Goal: Complete application form

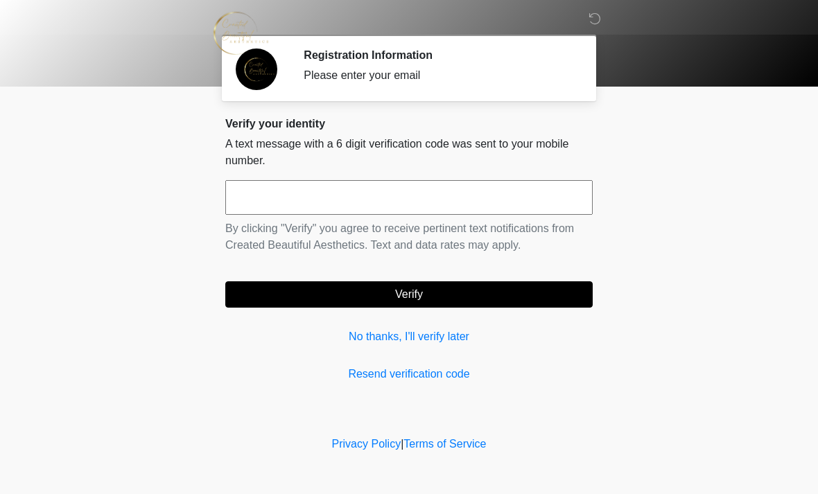
click at [316, 199] on input "text" at bounding box center [409, 197] width 368 height 35
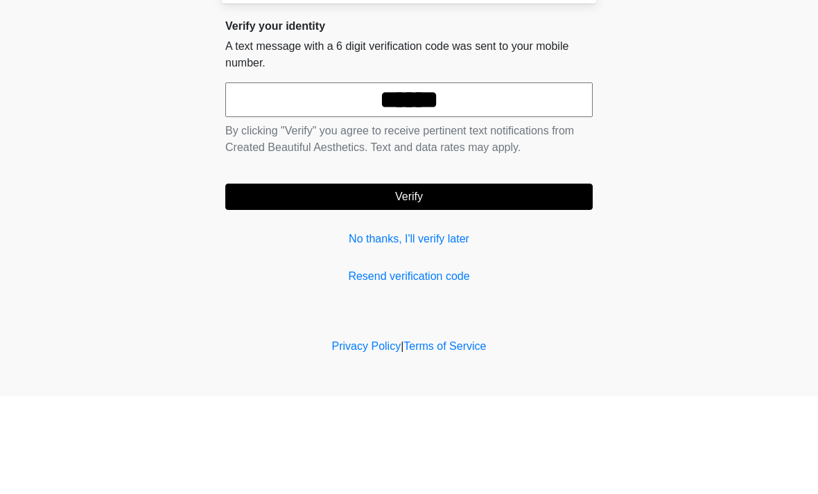
type input "******"
click at [468, 282] on button "Verify" at bounding box center [409, 295] width 368 height 26
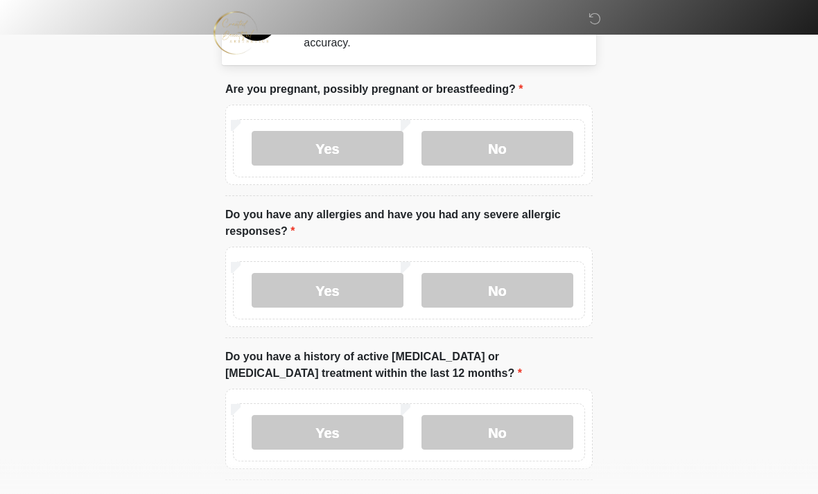
scroll to position [52, 0]
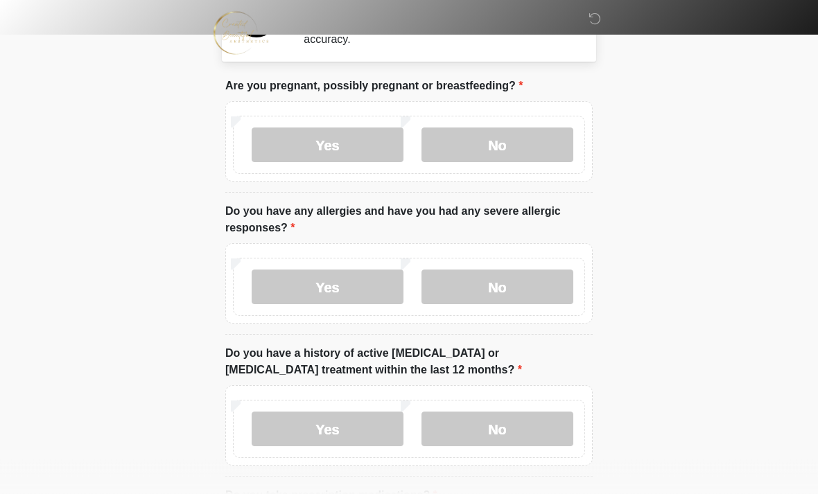
click at [519, 147] on label "No" at bounding box center [498, 145] width 152 height 35
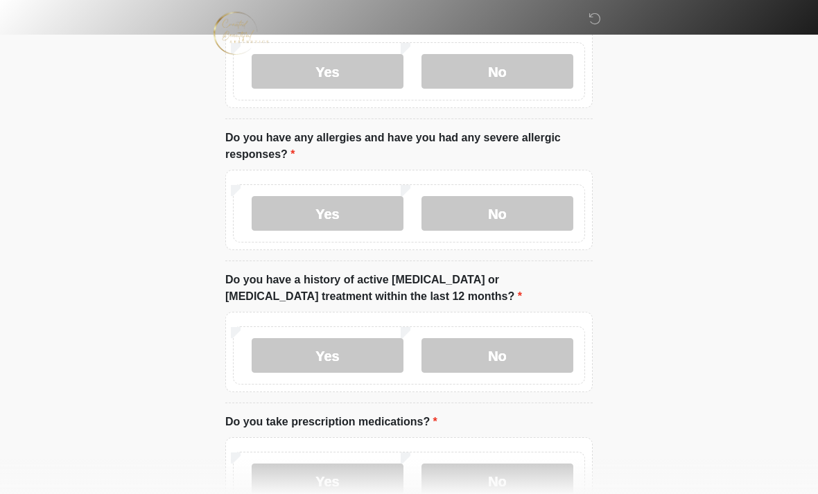
scroll to position [128, 0]
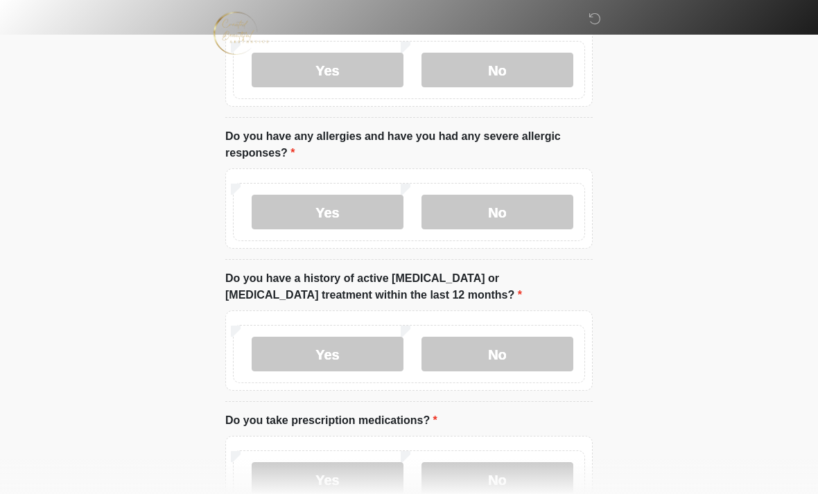
click at [375, 212] on label "Yes" at bounding box center [328, 212] width 152 height 35
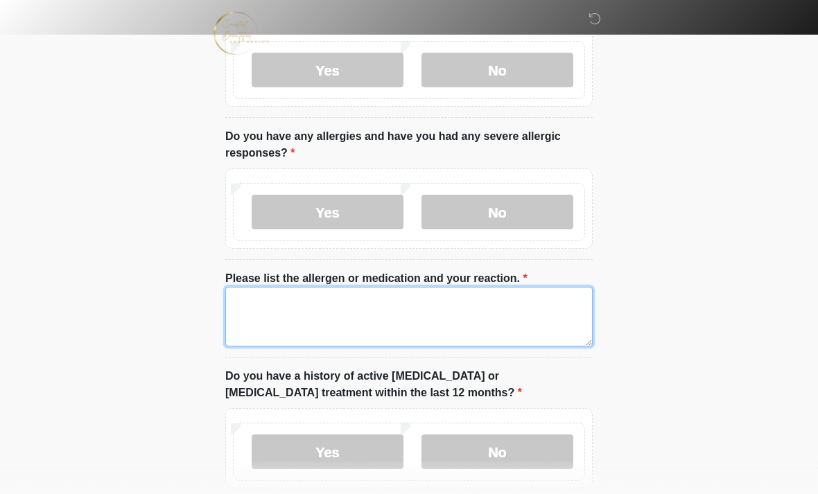
click at [322, 307] on textarea "Please list the allergen or medication and your reaction." at bounding box center [409, 317] width 368 height 60
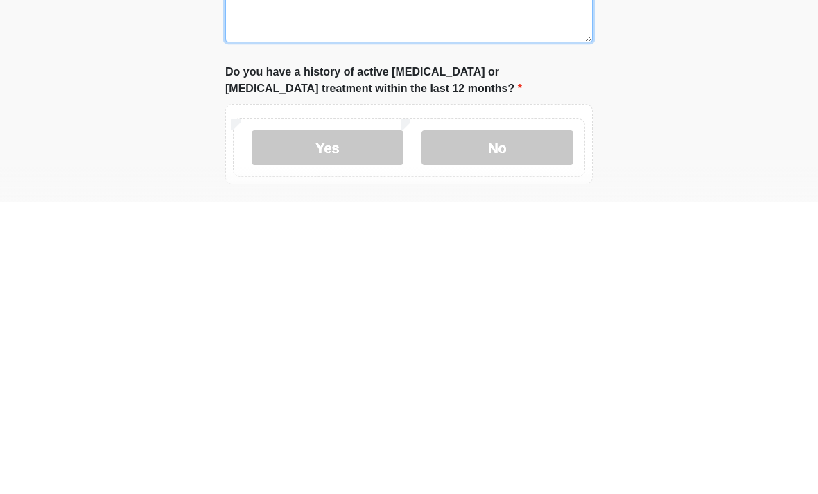
scroll to position [140, 0]
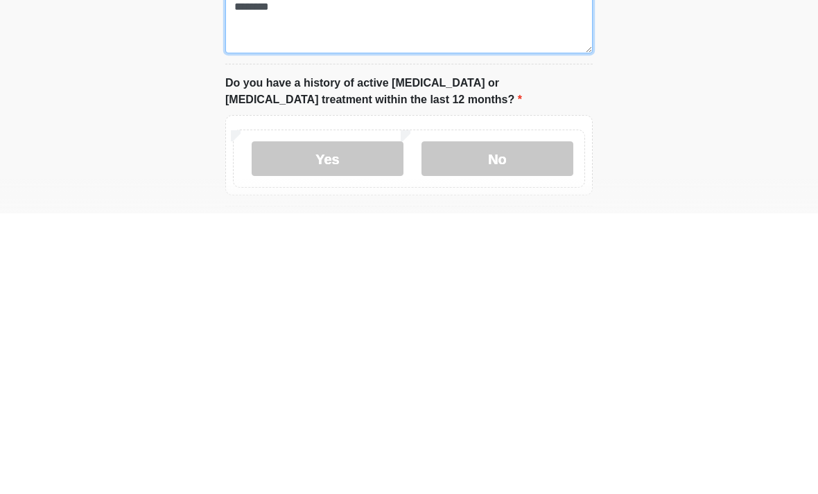
type textarea "********"
click at [496, 422] on label "No" at bounding box center [498, 439] width 152 height 35
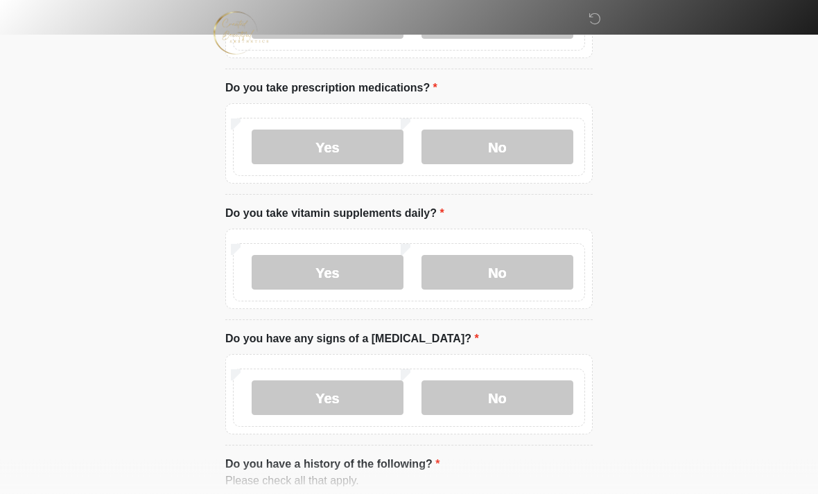
scroll to position [558, 0]
click at [508, 139] on label "No" at bounding box center [498, 147] width 152 height 35
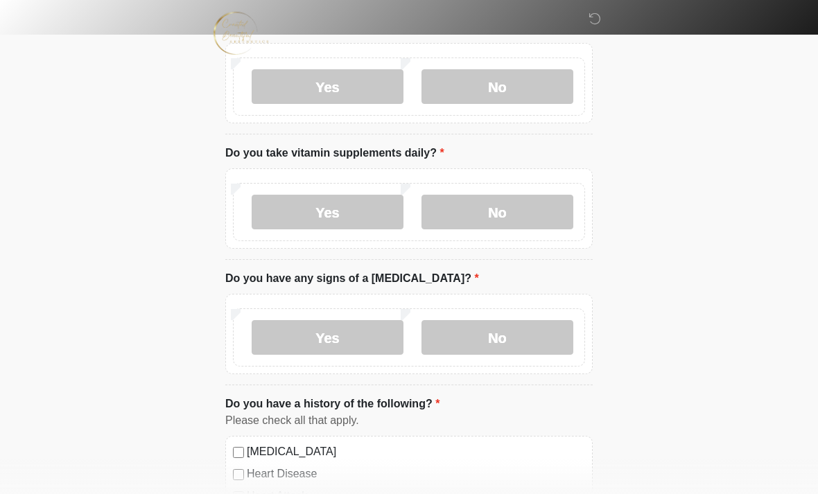
scroll to position [623, 0]
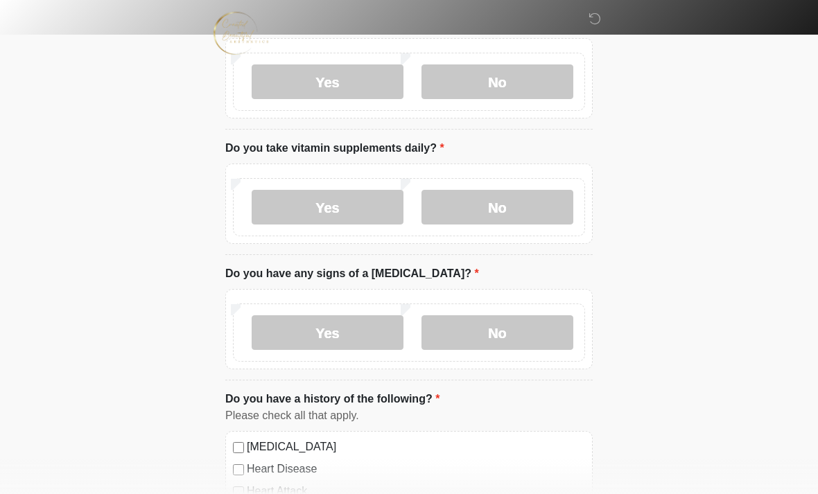
click at [371, 202] on label "Yes" at bounding box center [328, 207] width 152 height 35
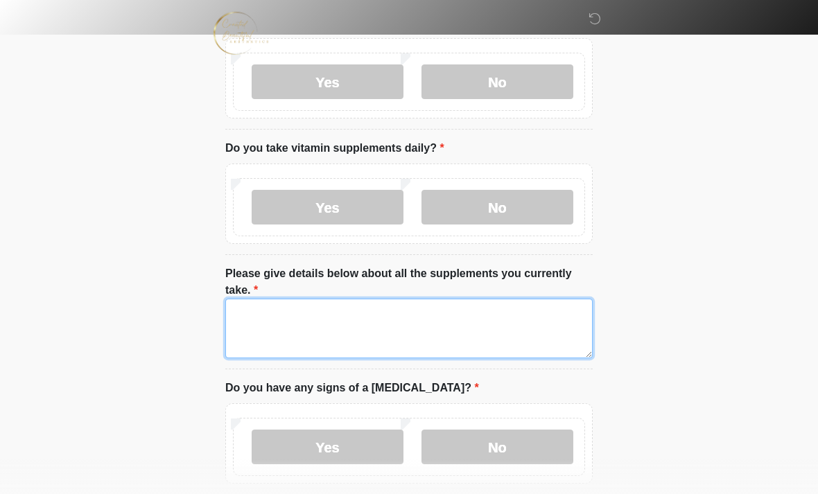
click at [327, 319] on textarea "Please give details below about all the supplements you currently take." at bounding box center [409, 329] width 368 height 60
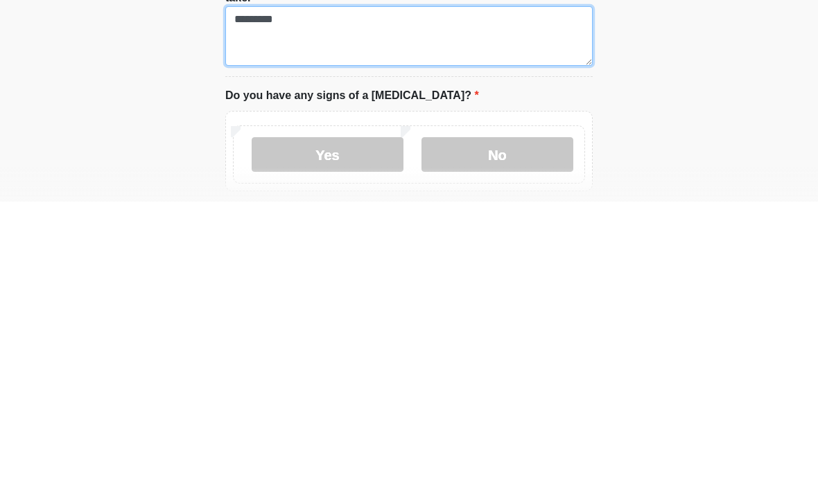
scroll to position [630, 0]
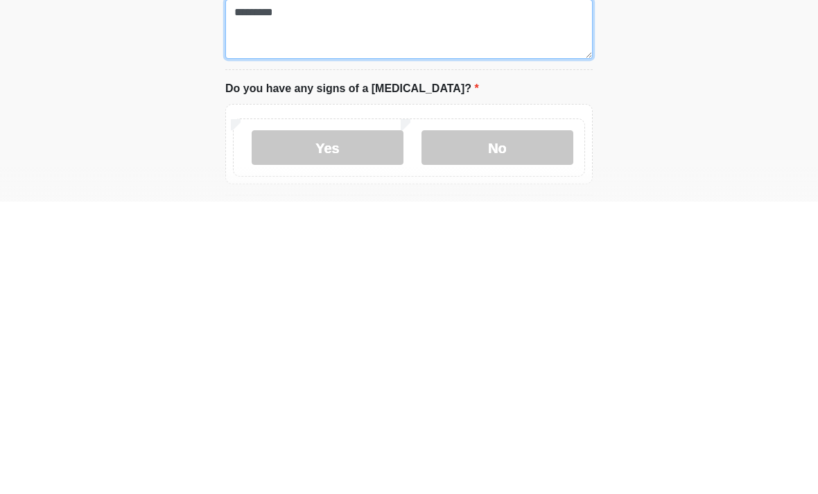
type textarea "*********"
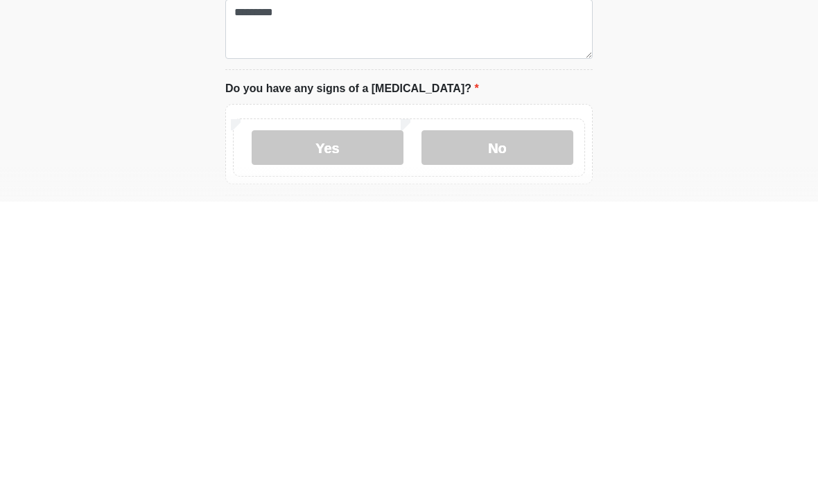
click at [494, 423] on label "No" at bounding box center [498, 440] width 152 height 35
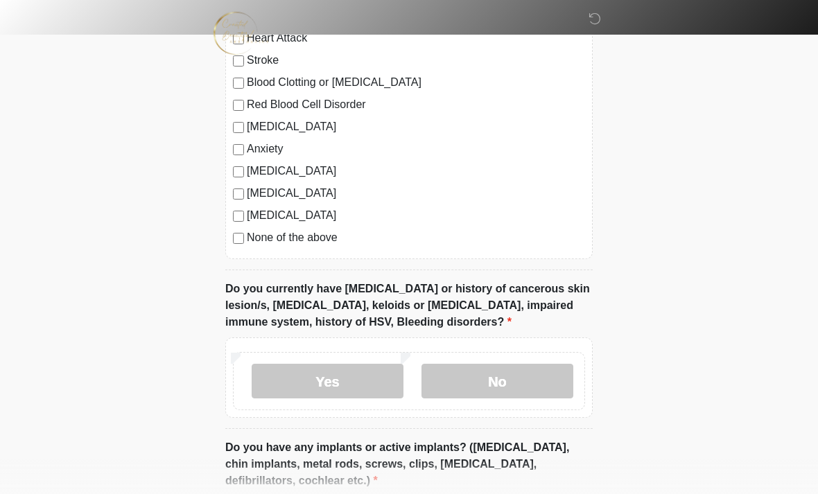
scroll to position [1250, 0]
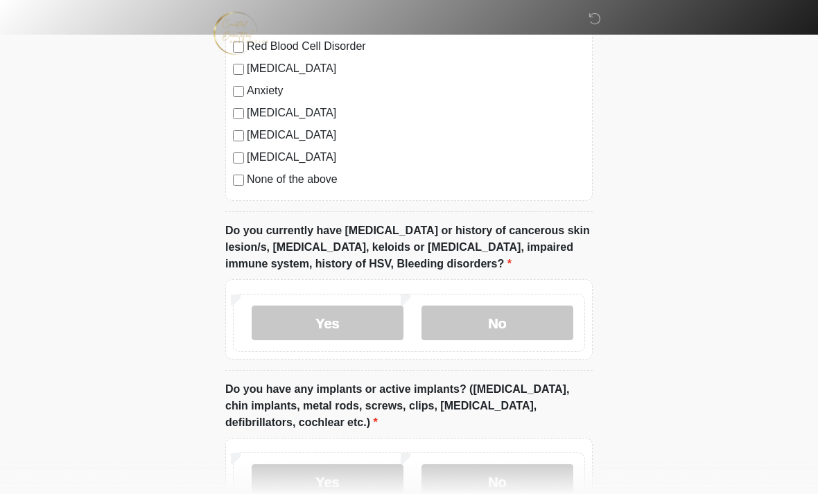
click at [362, 321] on label "Yes" at bounding box center [328, 323] width 152 height 35
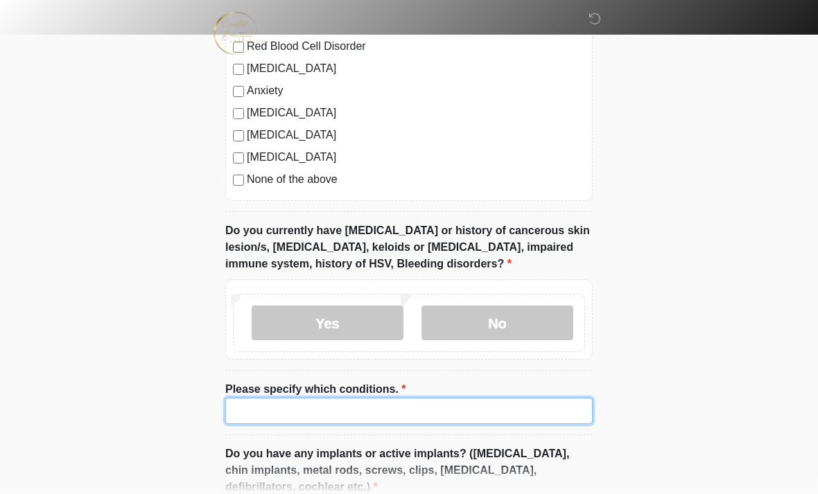
click at [318, 415] on input "Please specify which conditions." at bounding box center [409, 411] width 368 height 26
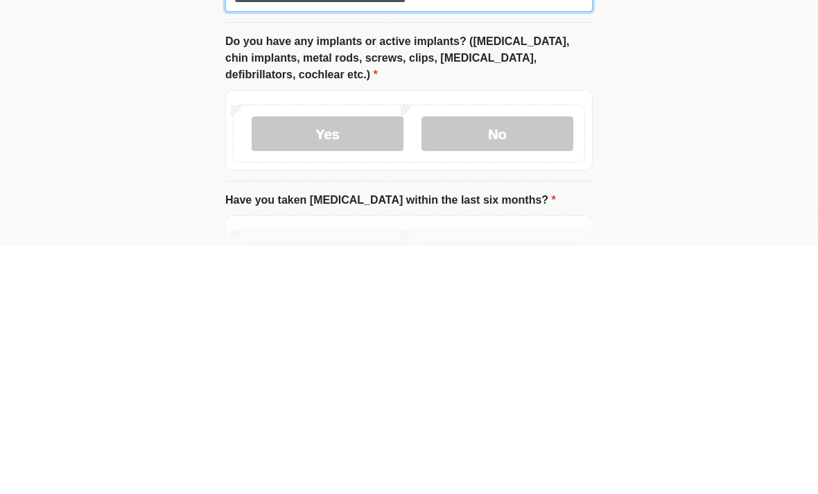
scroll to position [1415, 0]
type input "**********"
click at [487, 364] on label "No" at bounding box center [498, 381] width 152 height 35
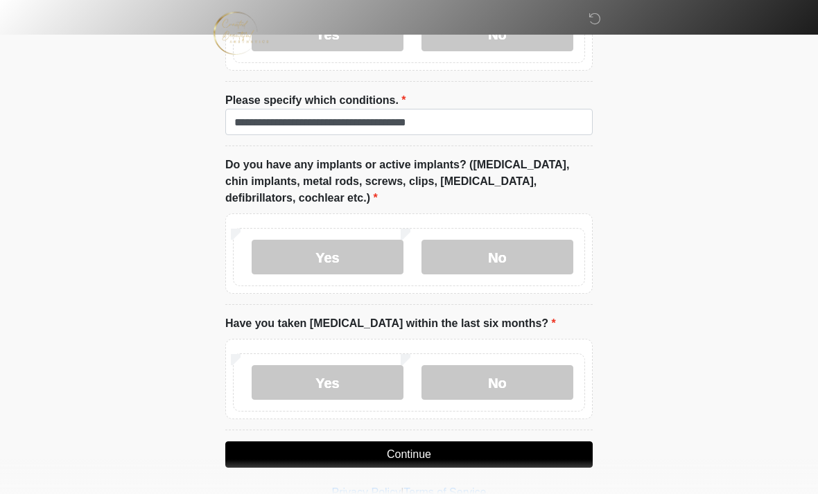
click at [522, 379] on label "No" at bounding box center [498, 382] width 152 height 35
click at [430, 448] on button "Continue" at bounding box center [409, 455] width 368 height 26
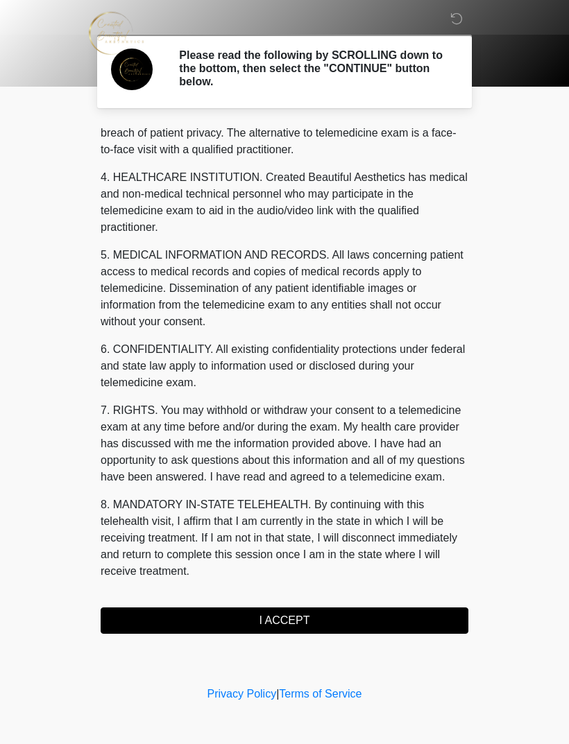
scroll to position [354, 0]
click at [313, 494] on button "I ACCEPT" at bounding box center [285, 621] width 368 height 26
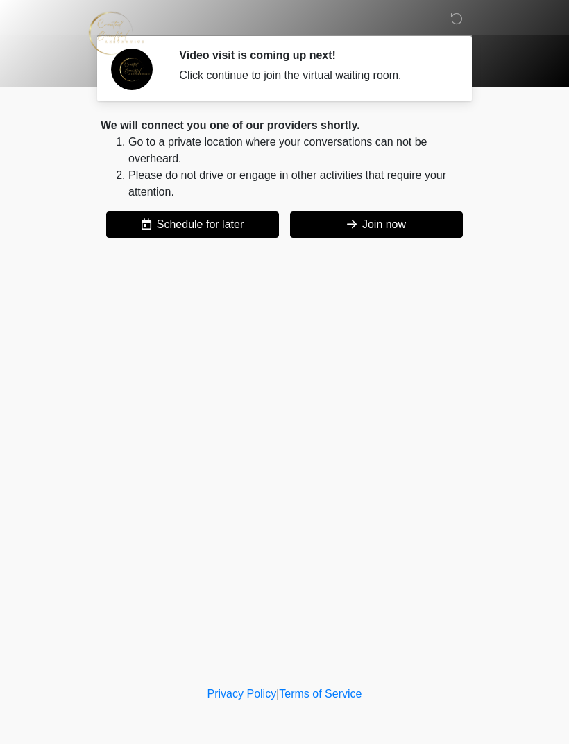
click at [370, 230] on button "Join now" at bounding box center [376, 225] width 173 height 26
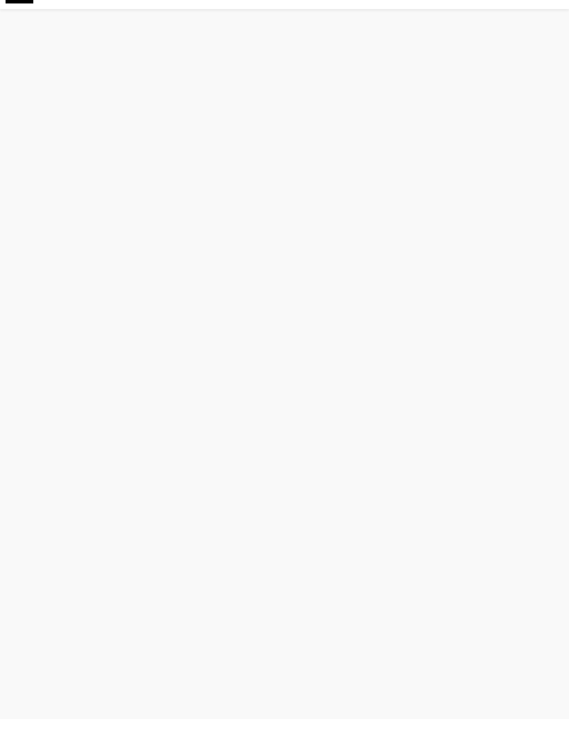
scroll to position [4, 0]
